Goal: Task Accomplishment & Management: Manage account settings

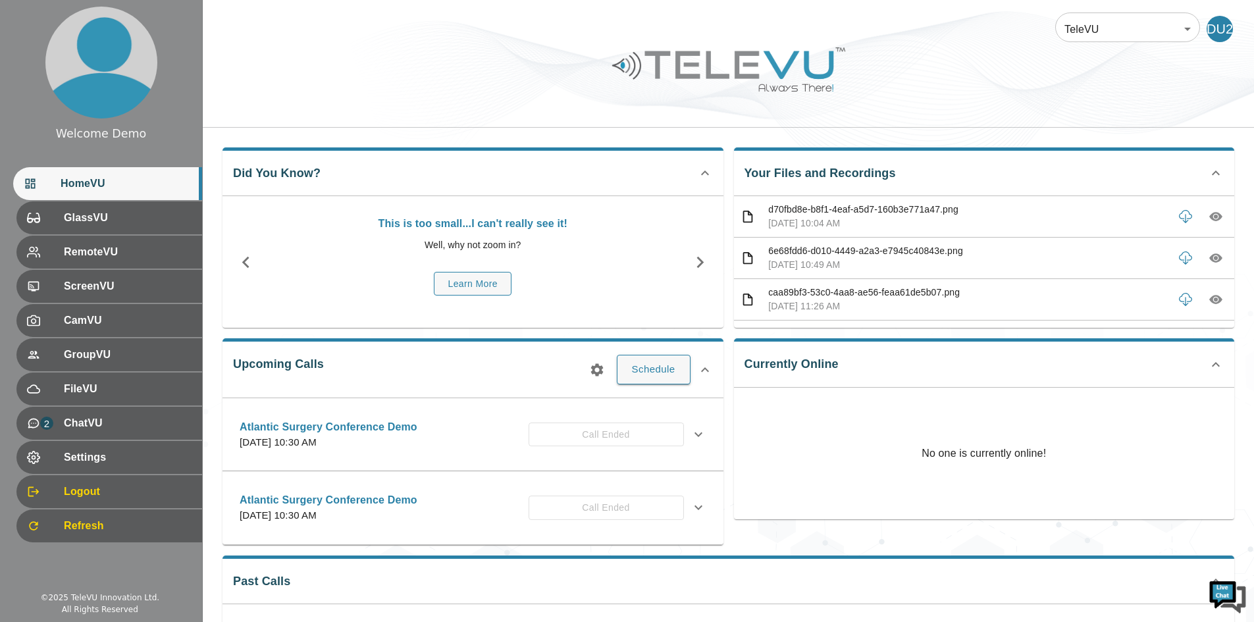
click at [1143, 21] on body "Welcome Demo HomeVU GlassVU RemoteVU ScreenVU CamVU GroupVU FileVU 2 ChatVU Set…" at bounding box center [627, 364] width 1254 height 729
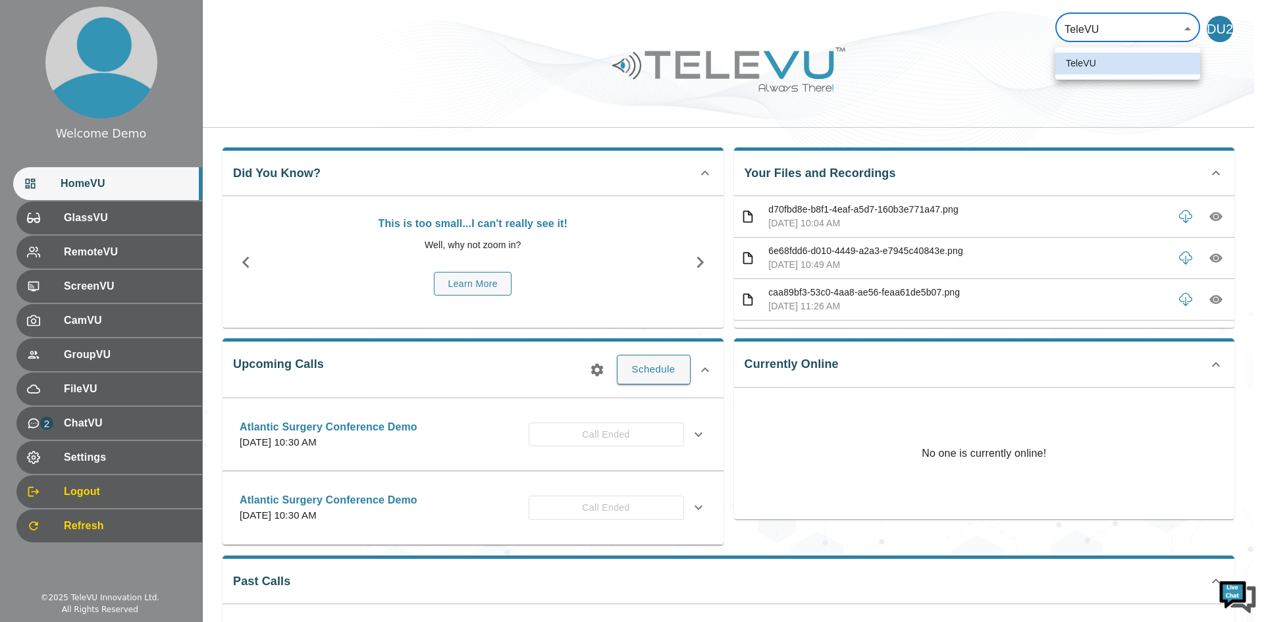
click at [95, 491] on div at bounding box center [632, 311] width 1264 height 622
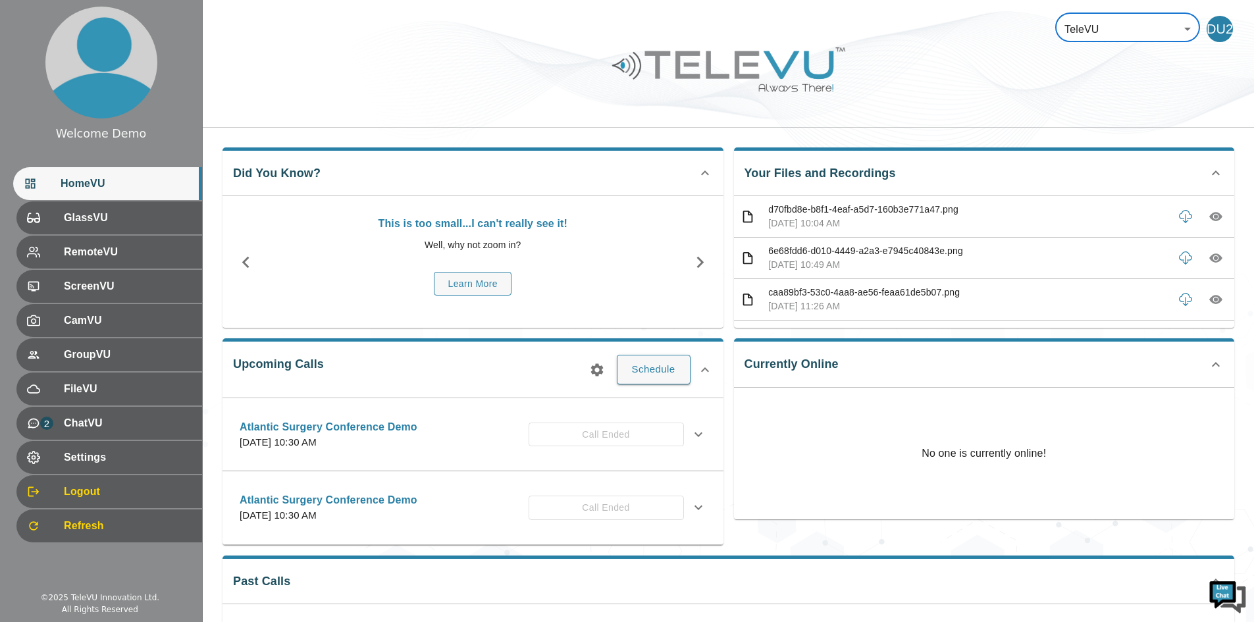
click at [95, 489] on span "Logout" at bounding box center [128, 492] width 128 height 16
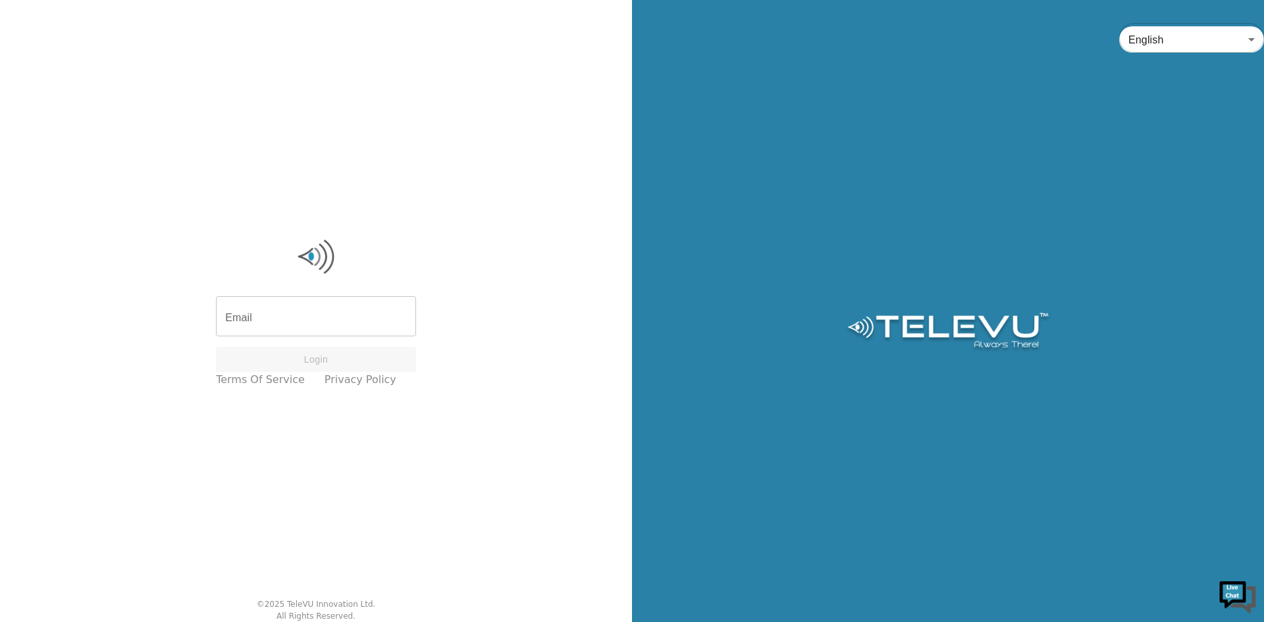
type input "[PERSON_NAME][EMAIL_ADDRESS][DOMAIN_NAME]"
